Goal: Information Seeking & Learning: Learn about a topic

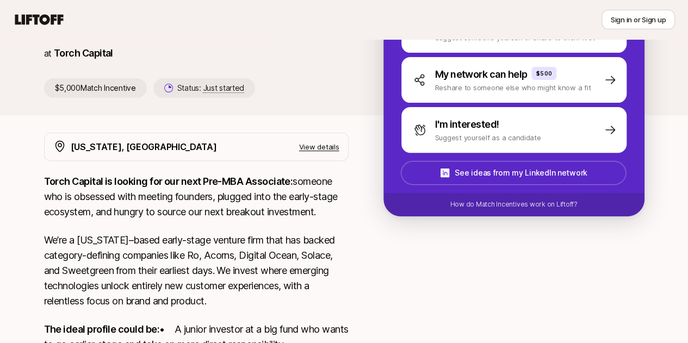
scroll to position [120, 0]
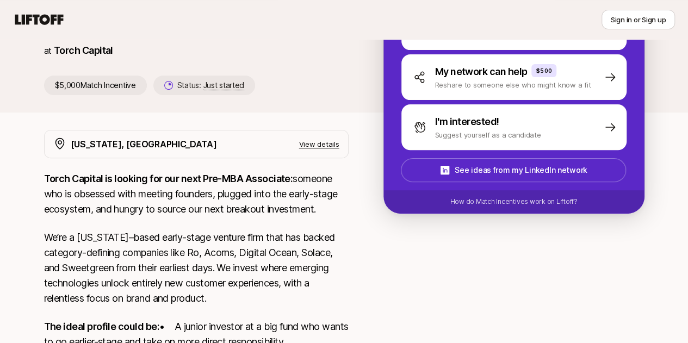
click at [275, 183] on strong "Torch Capital is looking for our next Pre-MBA Associate:" at bounding box center [168, 178] width 249 height 11
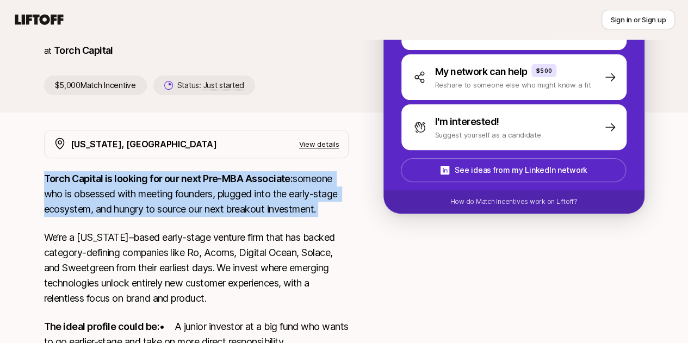
click at [275, 183] on strong "Torch Capital is looking for our next Pre-MBA Associate:" at bounding box center [168, 178] width 249 height 11
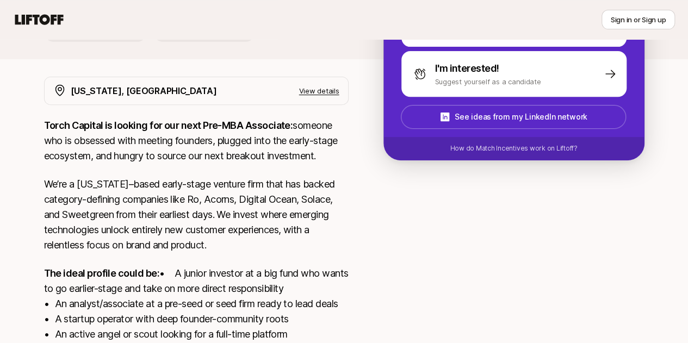
click at [275, 183] on p "We’re a [US_STATE]–based early-stage venture firm that has backed category-defi…" at bounding box center [196, 215] width 305 height 76
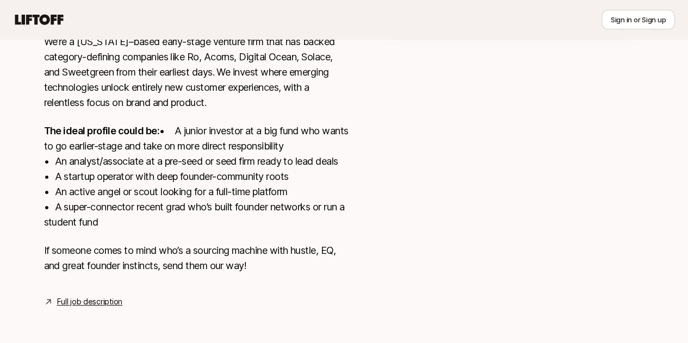
click at [275, 183] on p "The ideal profile could be: • A junior investor at a big fund who wants to go e…" at bounding box center [196, 177] width 305 height 107
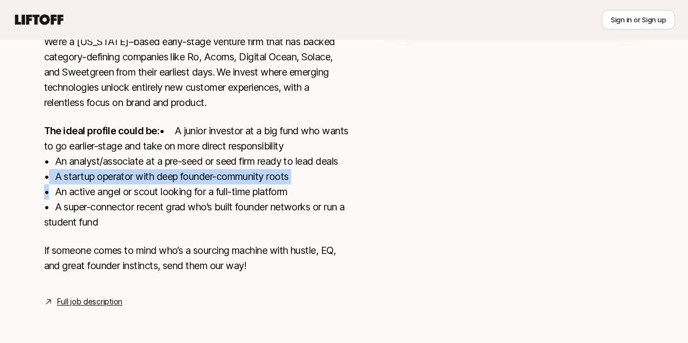
click at [275, 183] on p "The ideal profile could be: • A junior investor at a big fund who wants to go e…" at bounding box center [196, 177] width 305 height 107
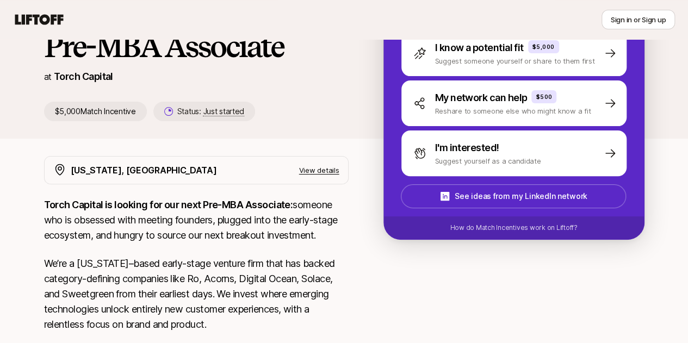
scroll to position [81, 0]
